Goal: Task Accomplishment & Management: Complete application form

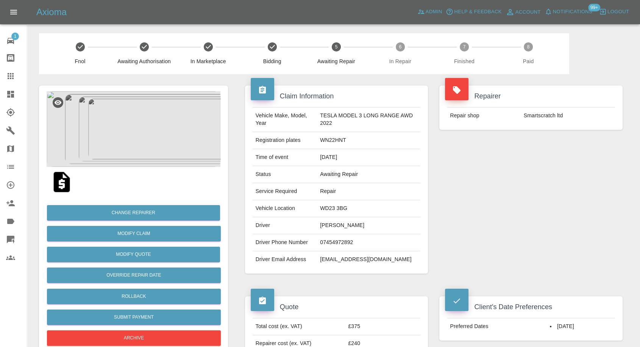
click at [324, 225] on td "Kushan Aravinda Biyanwila Arachchilage" at bounding box center [368, 226] width 103 height 17
copy td "Kushan Aravinda Biyanwila Arachchilage"
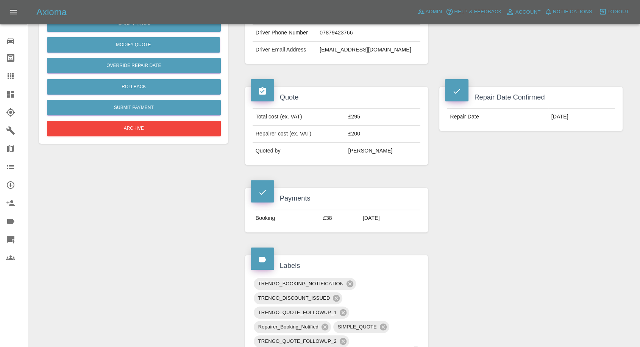
scroll to position [210, 0]
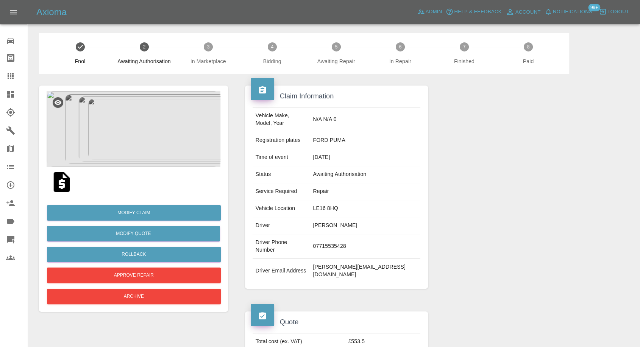
click at [118, 137] on img at bounding box center [134, 129] width 174 height 76
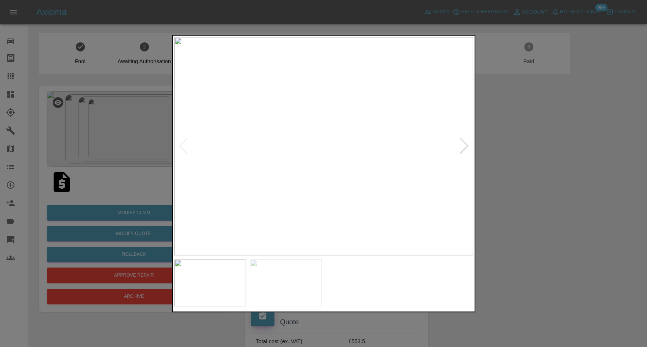
click at [265, 262] on img at bounding box center [286, 283] width 72 height 47
click at [354, 298] on img at bounding box center [362, 283] width 72 height 47
click at [440, 304] on img at bounding box center [437, 283] width 72 height 47
click at [290, 296] on img at bounding box center [286, 283] width 72 height 47
click at [464, 294] on img at bounding box center [437, 283] width 72 height 47
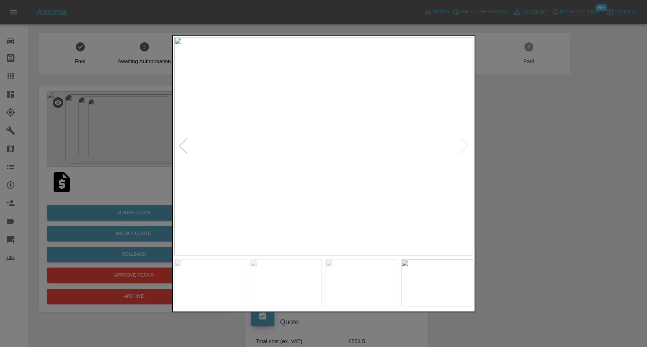
click at [462, 150] on img at bounding box center [323, 146] width 299 height 219
click at [363, 298] on img at bounding box center [362, 283] width 72 height 47
click at [266, 277] on img at bounding box center [286, 283] width 72 height 47
click at [189, 264] on img at bounding box center [210, 283] width 72 height 47
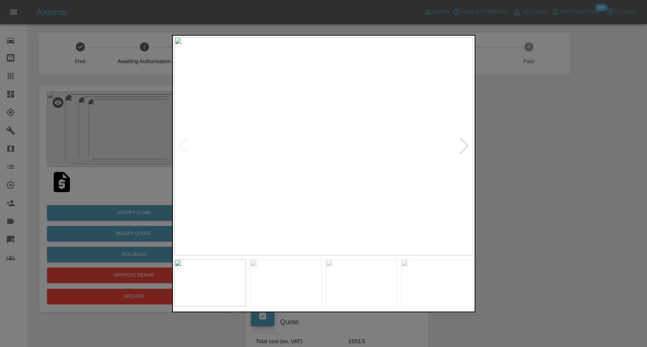
click at [185, 151] on img at bounding box center [323, 146] width 299 height 219
click at [616, 255] on div at bounding box center [323, 173] width 647 height 347
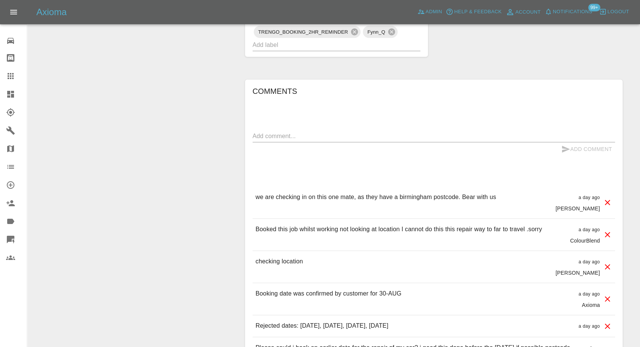
scroll to position [589, 0]
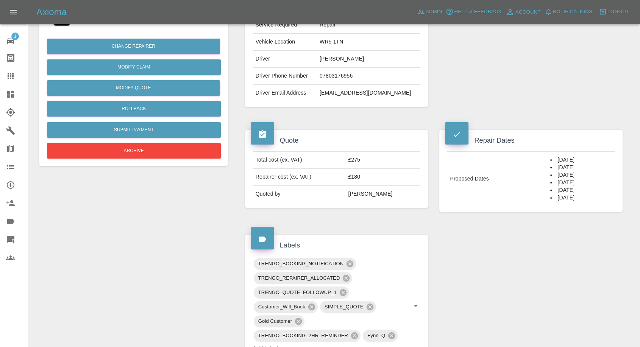
scroll to position [168, 0]
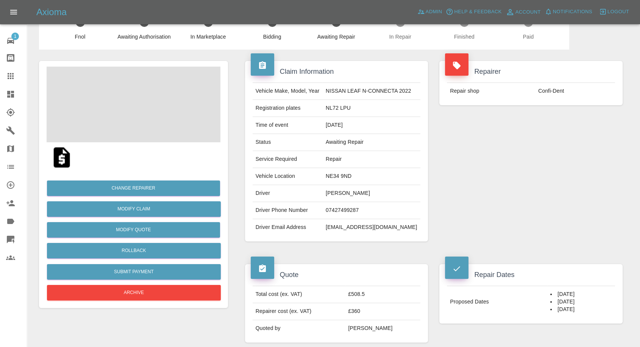
scroll to position [126, 0]
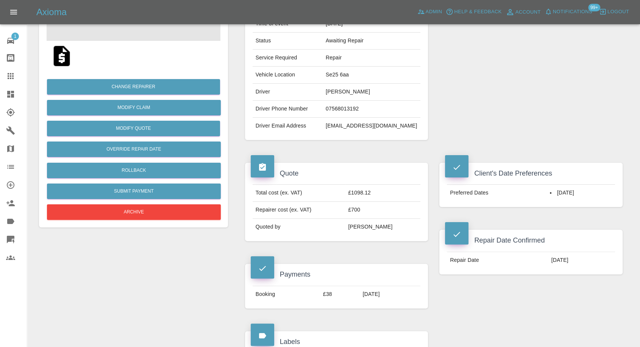
scroll to position [84, 0]
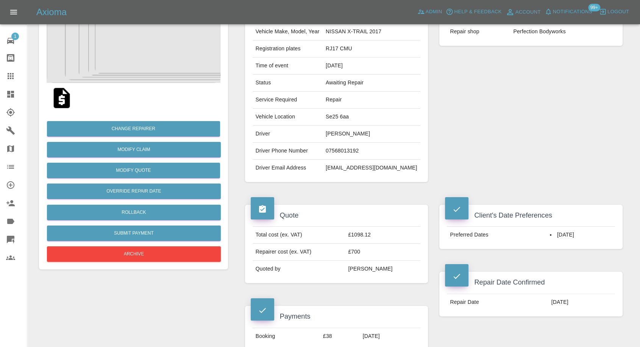
click at [64, 94] on img at bounding box center [62, 98] width 24 height 24
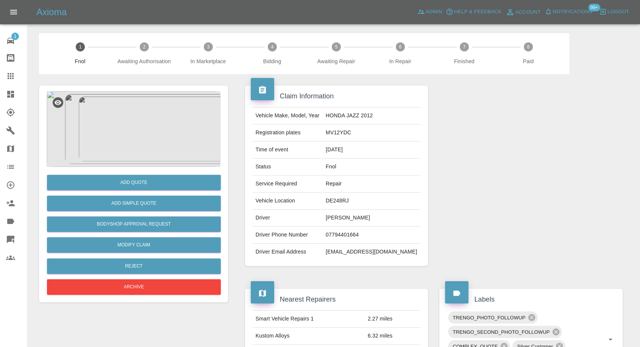
click at [138, 143] on img at bounding box center [134, 129] width 174 height 76
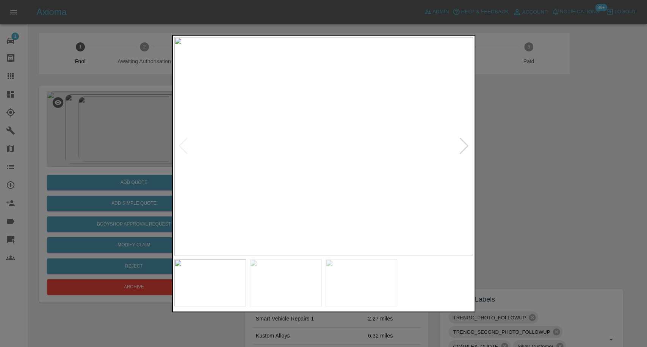
click at [282, 280] on img at bounding box center [286, 283] width 72 height 47
click at [361, 291] on img at bounding box center [362, 283] width 72 height 47
click at [563, 224] on div at bounding box center [323, 173] width 647 height 347
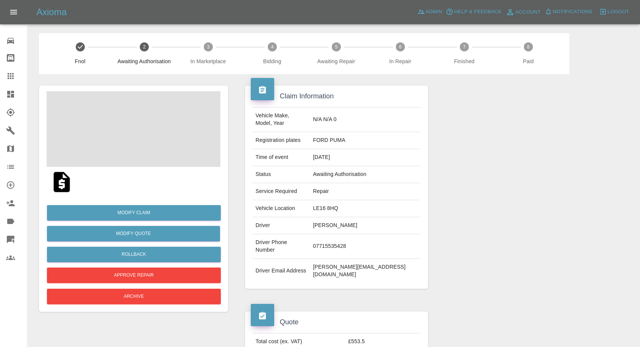
click at [343, 219] on td "Cathy Starr" at bounding box center [365, 226] width 111 height 17
copy td "Cathy Starr"
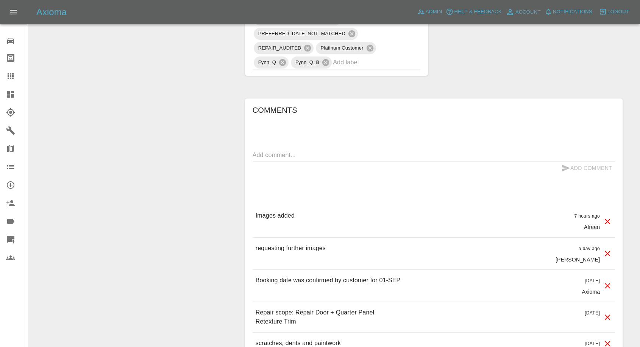
scroll to position [547, 0]
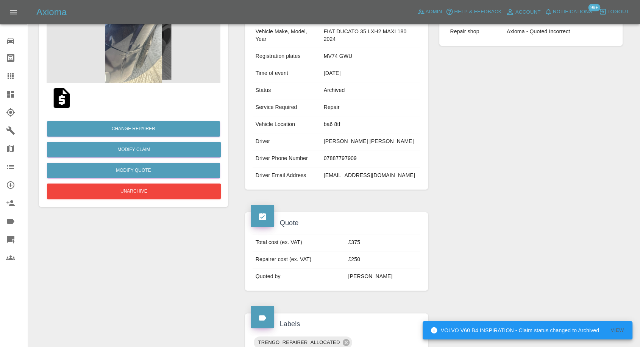
scroll to position [42, 0]
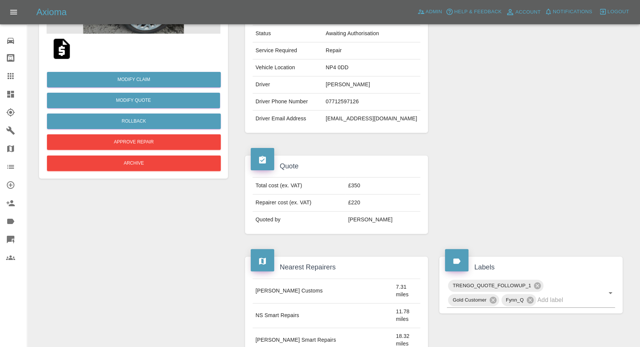
scroll to position [84, 0]
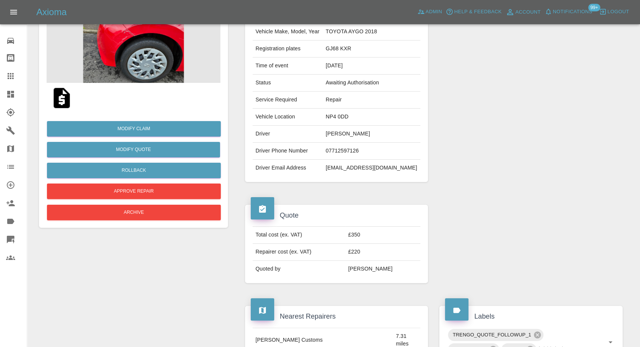
click at [133, 42] on img at bounding box center [134, 45] width 174 height 76
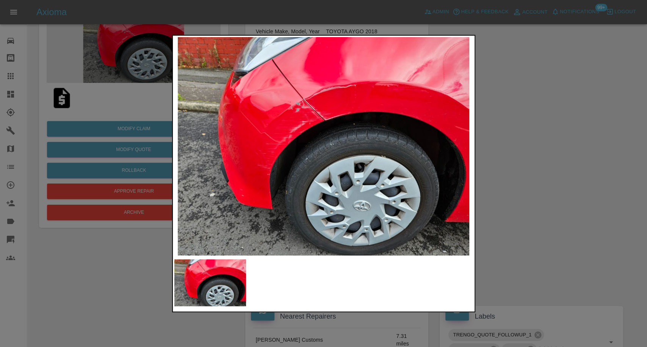
click at [539, 205] on div at bounding box center [323, 173] width 647 height 347
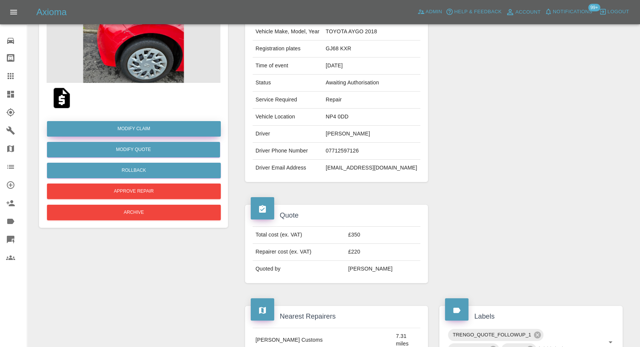
click at [161, 132] on link "Modify Claim" at bounding box center [134, 129] width 174 height 16
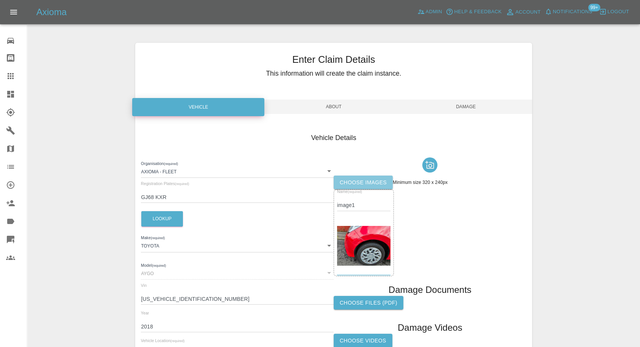
click at [365, 182] on label "Choose images" at bounding box center [363, 183] width 59 height 14
click at [0, 0] on input "Choose images" at bounding box center [0, 0] width 0 height 0
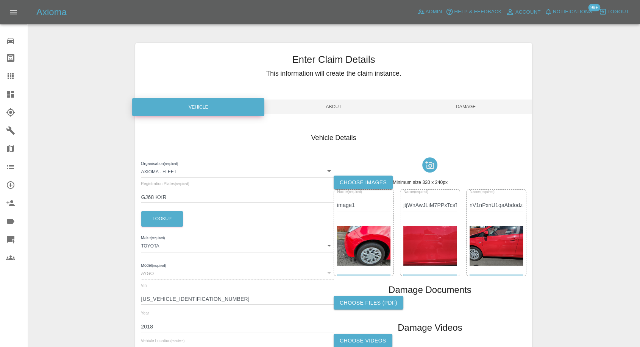
click at [473, 110] on span "Damage" at bounding box center [466, 107] width 132 height 14
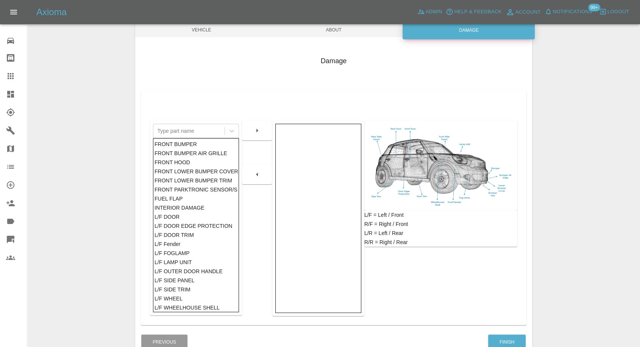
scroll to position [79, 0]
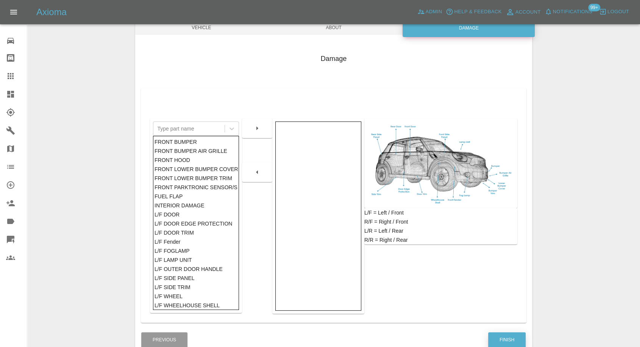
click at [496, 333] on button "Finish" at bounding box center [507, 341] width 38 height 16
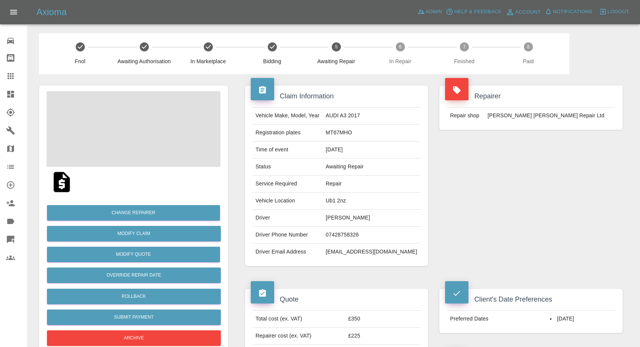
click at [362, 219] on td "[PERSON_NAME]" at bounding box center [372, 218] width 98 height 17
click at [362, 219] on td "Palvi Suhta" at bounding box center [372, 218] width 98 height 17
copy td "Palvi Suhta"
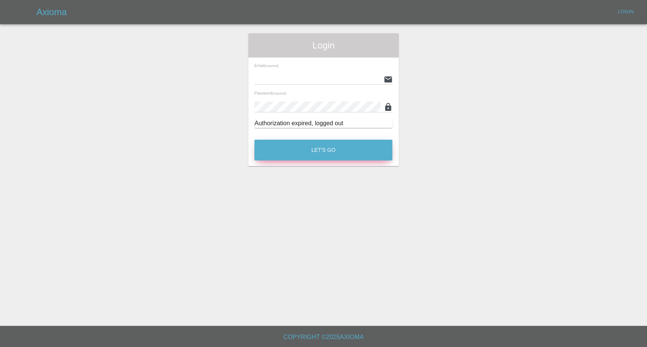
type input "[EMAIL_ADDRESS][DOMAIN_NAME]"
click at [346, 150] on button "Let's Go" at bounding box center [323, 150] width 138 height 21
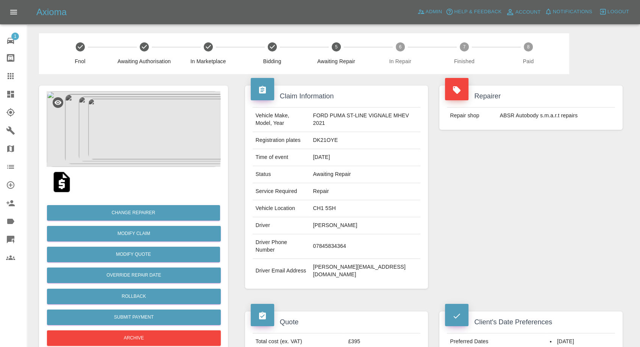
click at [335, 244] on td "07845834364" at bounding box center [365, 247] width 111 height 25
copy td "07845834364"
